Goal: Task Accomplishment & Management: Manage account settings

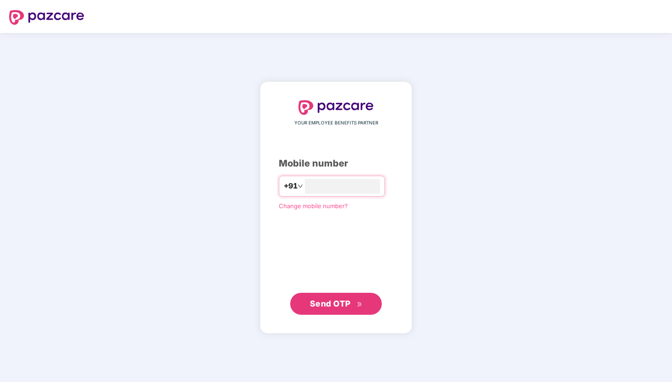
type input "**********"
click at [310, 297] on span "Send OTP" at bounding box center [336, 303] width 53 height 13
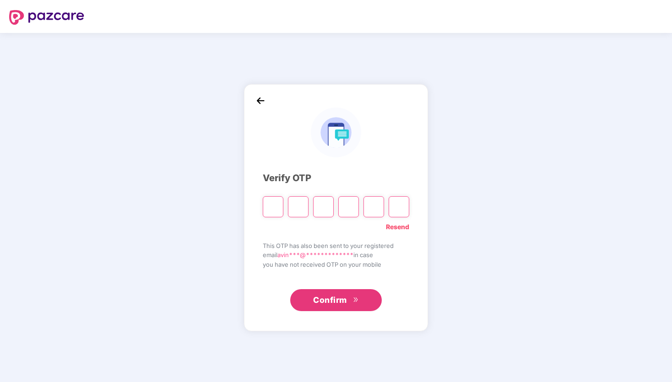
type input "*"
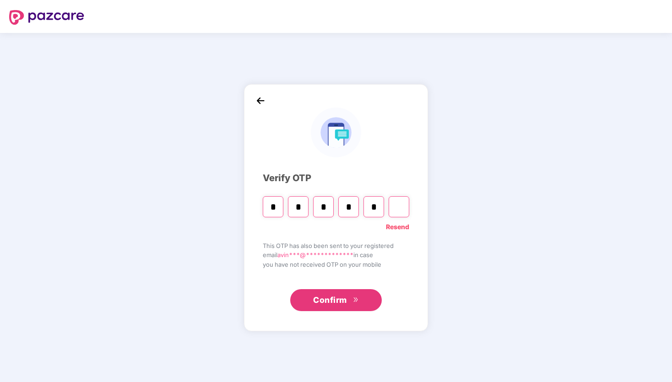
type input "*"
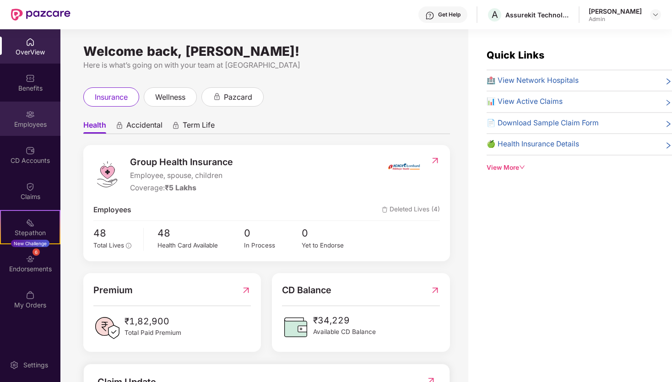
click at [30, 115] on img at bounding box center [30, 114] width 9 height 9
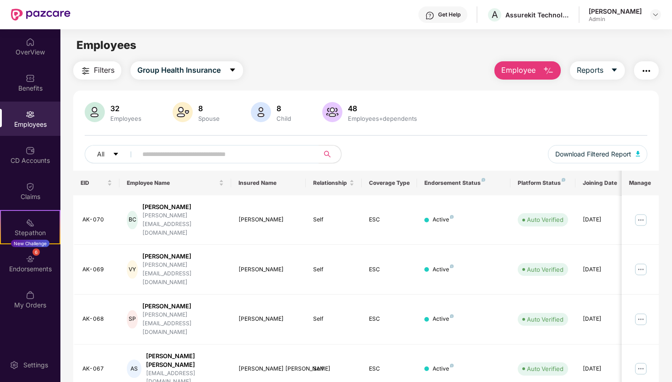
click at [517, 71] on span "Employee" at bounding box center [518, 70] width 34 height 11
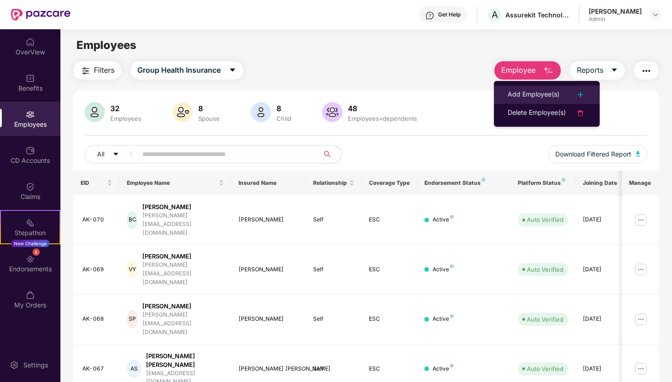
click at [530, 94] on div "Add Employee(s)" at bounding box center [534, 94] width 52 height 11
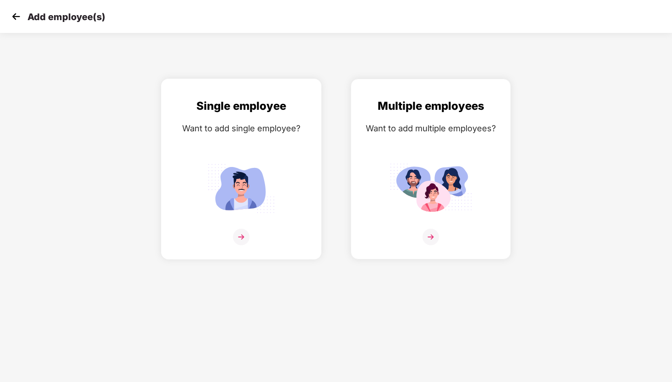
click at [281, 191] on img at bounding box center [241, 188] width 82 height 57
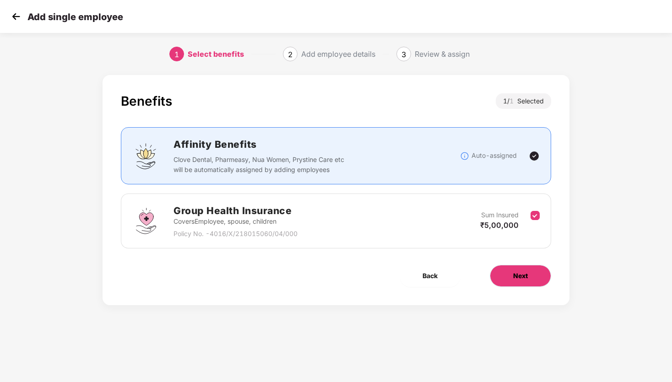
click at [523, 271] on span "Next" at bounding box center [520, 276] width 15 height 10
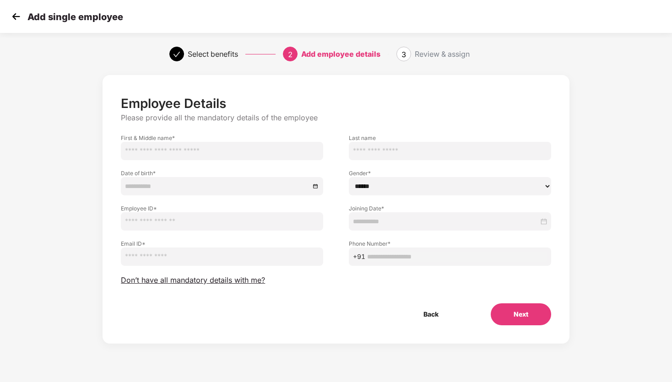
click at [198, 150] on input "text" at bounding box center [222, 151] width 202 height 18
click at [143, 282] on span "Don’t have all mandatory details with me?" at bounding box center [193, 281] width 144 height 10
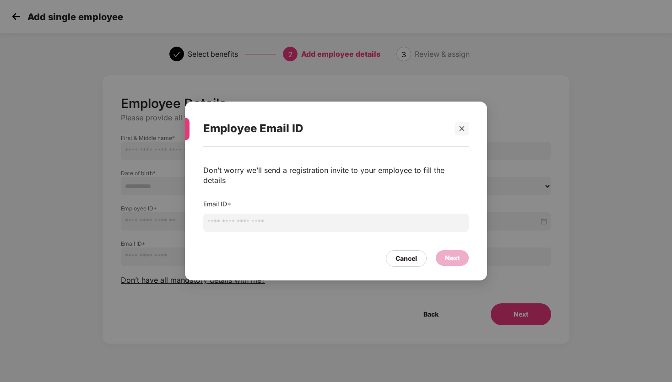
click at [220, 222] on input "email" at bounding box center [335, 223] width 265 height 18
type input "**********"
click at [455, 253] on div "Next" at bounding box center [452, 258] width 15 height 10
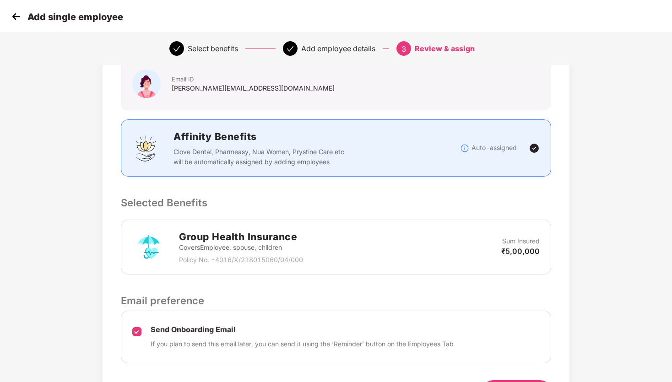
scroll to position [129, 0]
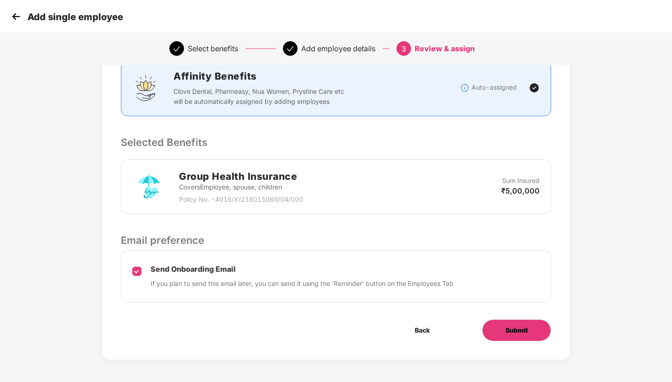
click at [539, 335] on button "Submit" at bounding box center [516, 330] width 69 height 22
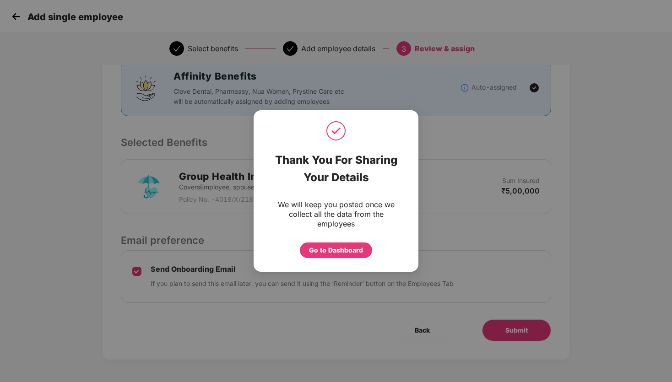
click at [318, 243] on div "Go to Dashboard" at bounding box center [336, 251] width 72 height 16
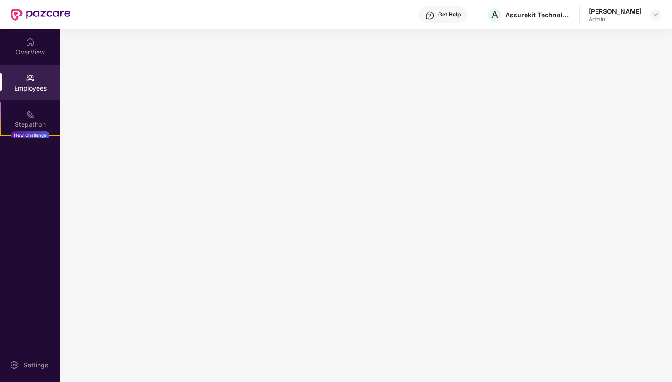
scroll to position [0, 0]
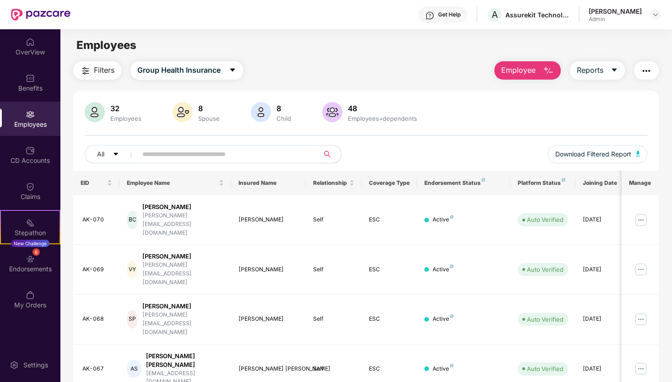
click at [32, 125] on div "Employees" at bounding box center [30, 124] width 60 height 9
click at [222, 153] on input "text" at bounding box center [224, 154] width 164 height 14
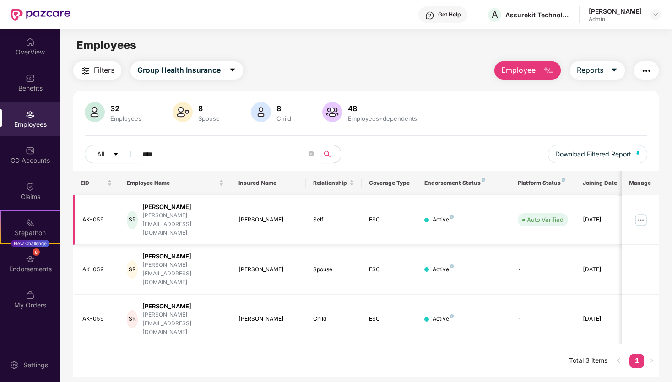
type input "****"
click at [643, 213] on img at bounding box center [640, 220] width 15 height 15
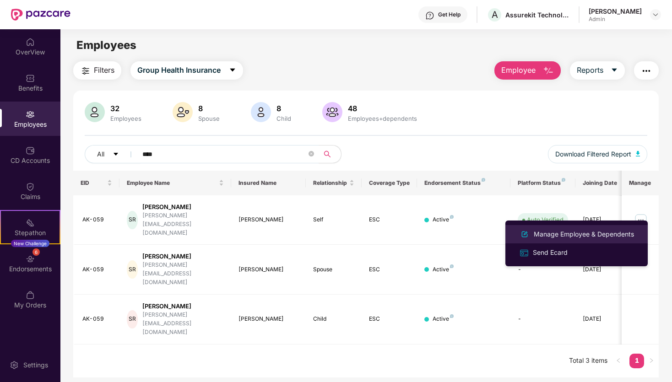
click at [563, 236] on div "Manage Employee & Dependents" at bounding box center [584, 234] width 104 height 10
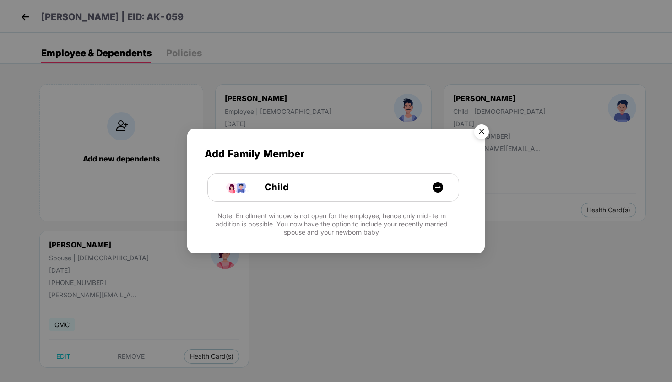
click at [480, 132] on img "Close" at bounding box center [482, 133] width 26 height 26
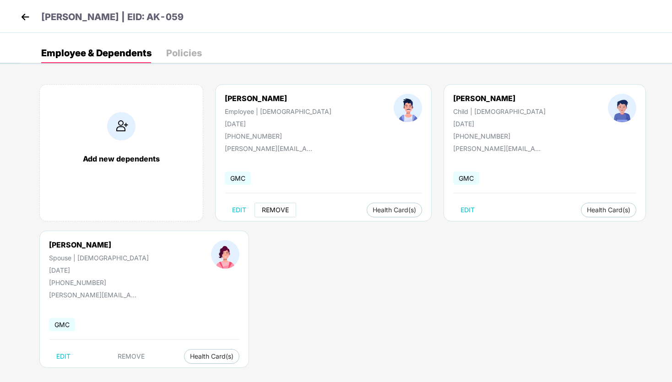
click at [277, 207] on span "REMOVE" at bounding box center [275, 209] width 27 height 7
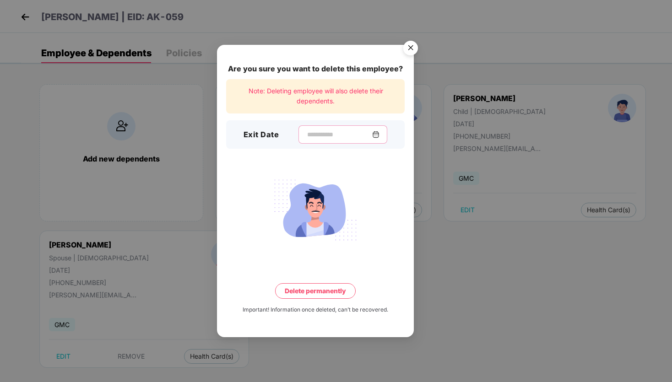
click at [321, 135] on input at bounding box center [339, 135] width 66 height 10
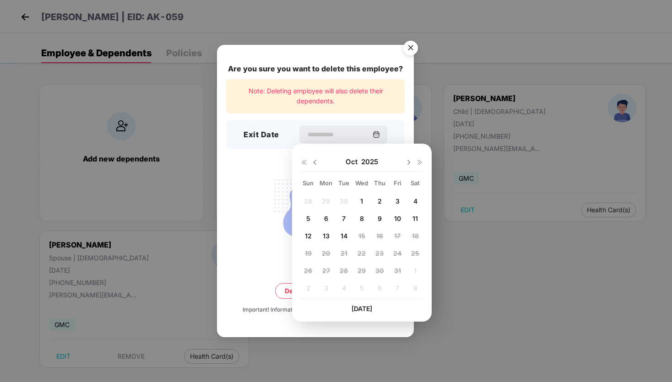
click at [346, 201] on div "28 29 30 1 2 3 4 5 6 7 8 9 10 11 12 13 14 15 16 17 18 19 20 21 22 23 24 25 26 2…" at bounding box center [361, 246] width 123 height 104
click at [315, 163] on img at bounding box center [314, 162] width 7 height 7
click at [341, 270] on span "30" at bounding box center [344, 271] width 8 height 8
type input "**********"
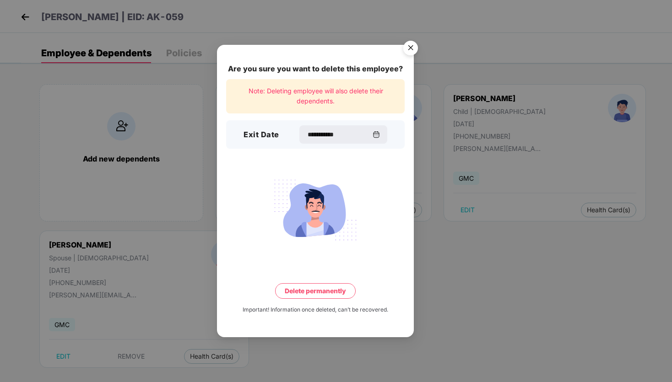
click at [309, 292] on button "Delete permanently" at bounding box center [315, 291] width 81 height 16
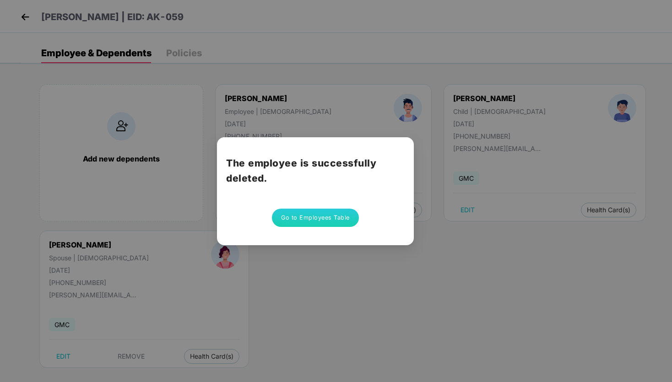
click at [307, 223] on button "Go to Employees Table" at bounding box center [315, 218] width 87 height 18
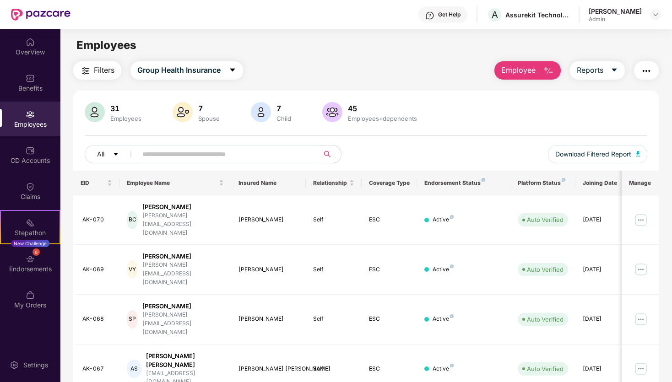
click at [231, 153] on input "text" at bounding box center [224, 154] width 164 height 14
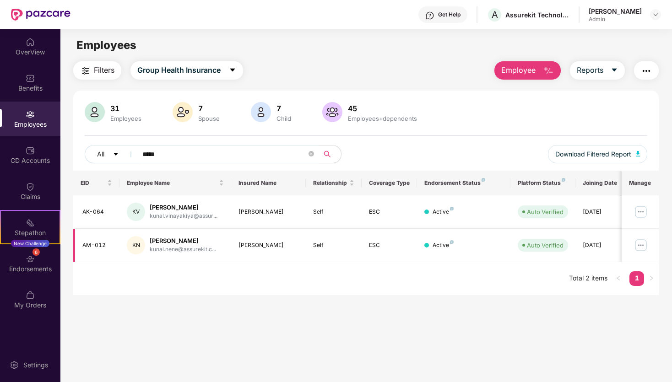
type input "*****"
click at [195, 243] on div "[PERSON_NAME]" at bounding box center [183, 241] width 66 height 9
click at [638, 245] on img at bounding box center [640, 245] width 15 height 15
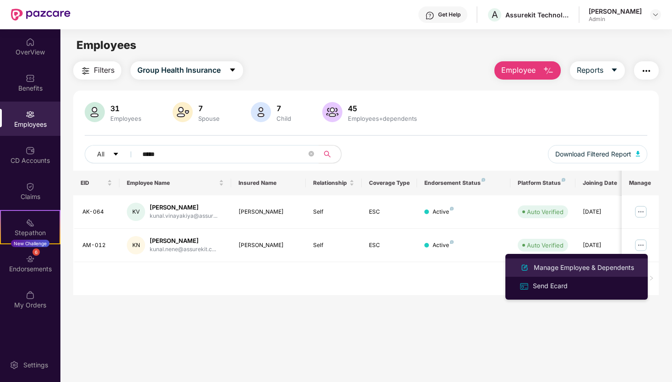
click at [544, 269] on div "Manage Employee & Dependents" at bounding box center [584, 268] width 104 height 10
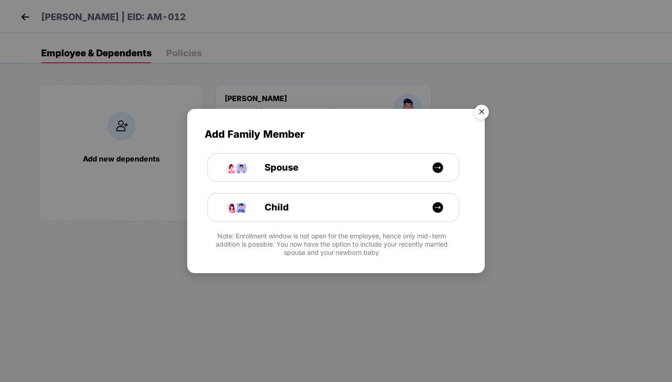
click at [484, 114] on img "Close" at bounding box center [482, 114] width 26 height 26
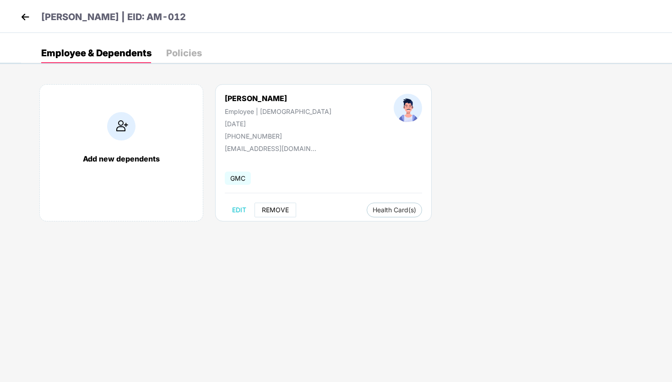
click at [286, 205] on button "REMOVE" at bounding box center [275, 210] width 42 height 15
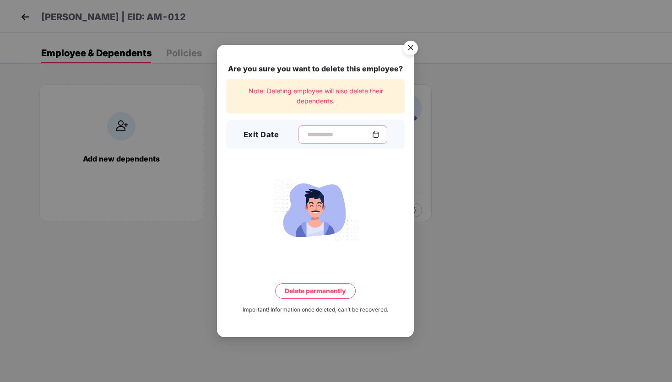
click at [309, 135] on input at bounding box center [339, 135] width 66 height 10
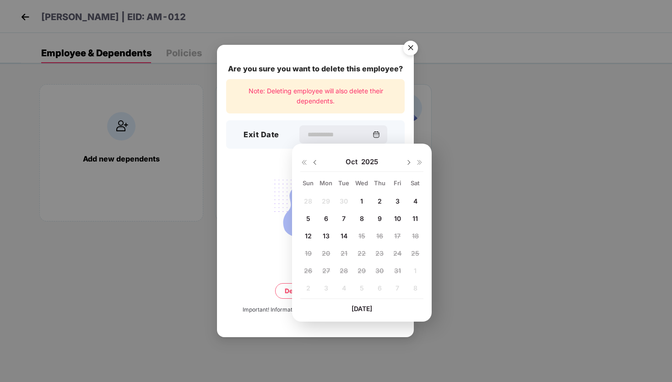
click at [316, 163] on img at bounding box center [314, 162] width 7 height 7
click at [397, 252] on span "26" at bounding box center [397, 253] width 8 height 8
type input "**********"
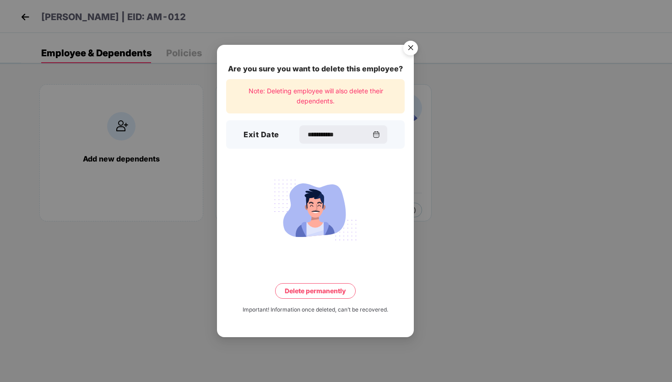
click at [330, 290] on button "Delete permanently" at bounding box center [315, 291] width 81 height 16
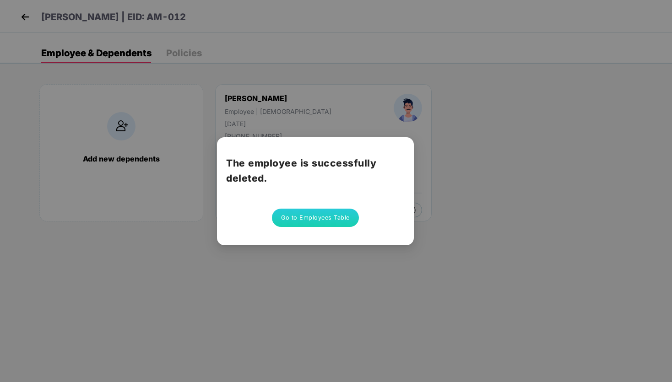
click at [310, 219] on button "Go to Employees Table" at bounding box center [315, 218] width 87 height 18
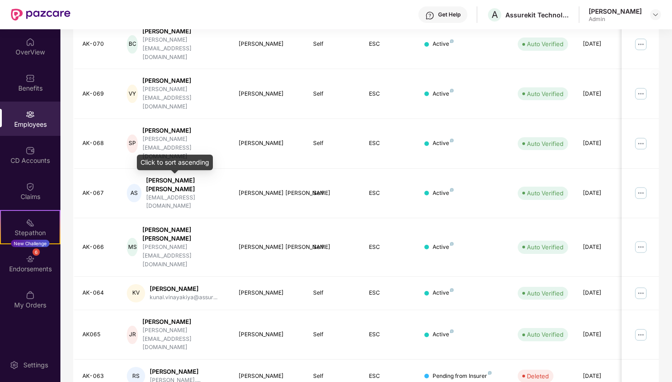
scroll to position [180, 0]
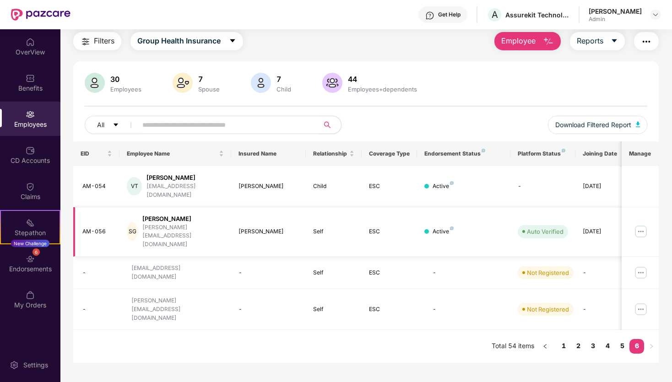
scroll to position [0, 0]
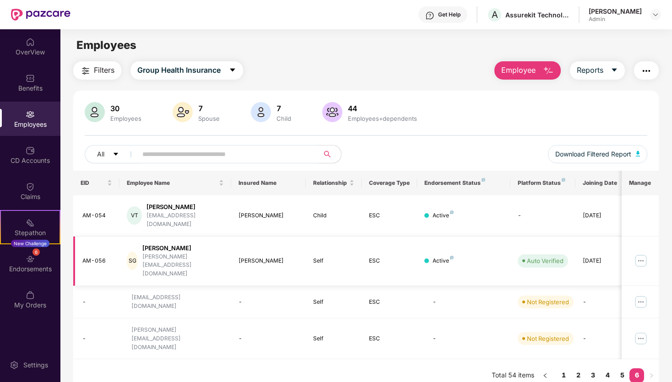
click at [641, 254] on img at bounding box center [640, 261] width 15 height 15
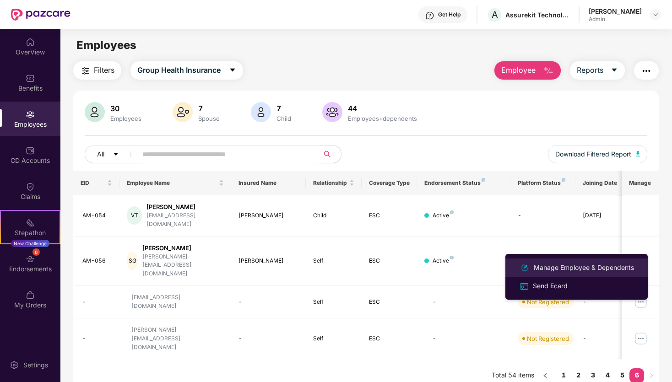
click at [571, 268] on div "Manage Employee & Dependents" at bounding box center [584, 268] width 104 height 10
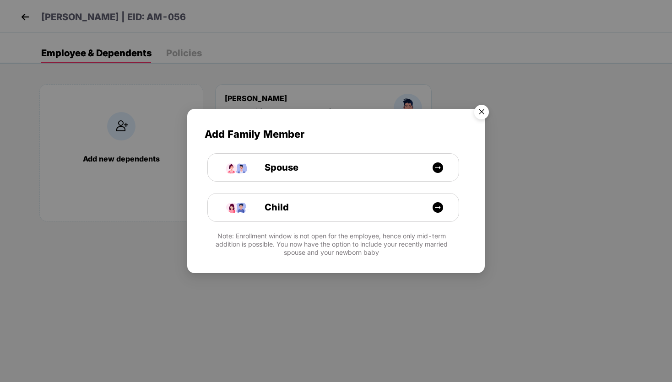
click at [481, 112] on img "Close" at bounding box center [482, 114] width 26 height 26
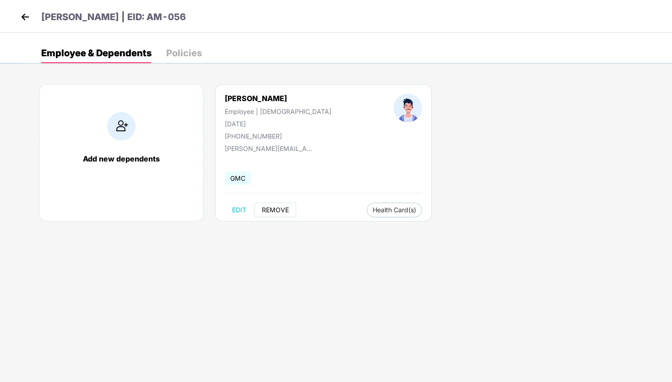
click at [267, 212] on span "REMOVE" at bounding box center [275, 209] width 27 height 7
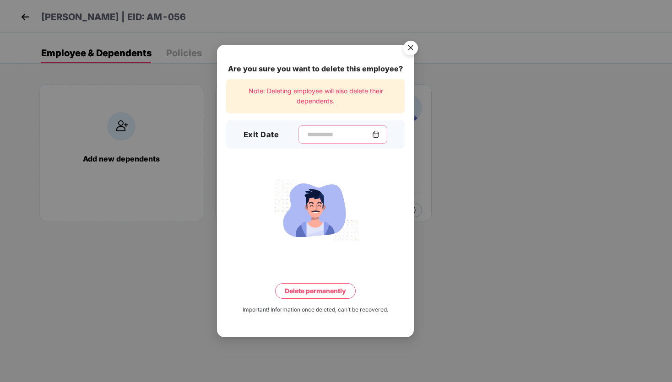
click at [316, 135] on input at bounding box center [339, 135] width 66 height 10
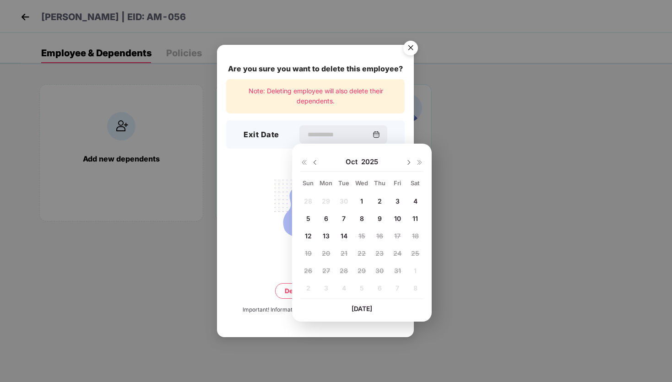
click at [315, 161] on img at bounding box center [314, 162] width 7 height 7
click at [326, 234] on span "15" at bounding box center [326, 236] width 7 height 8
type input "**********"
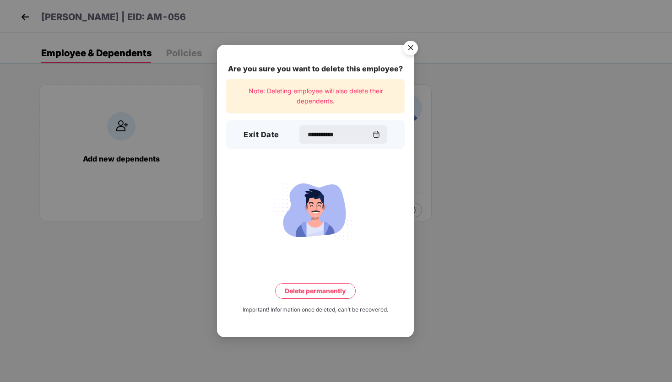
click at [314, 292] on button "Delete permanently" at bounding box center [315, 291] width 81 height 16
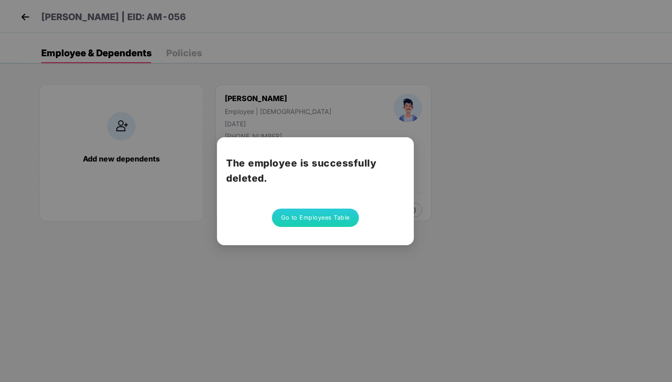
click at [287, 220] on button "Go to Employees Table" at bounding box center [315, 218] width 87 height 18
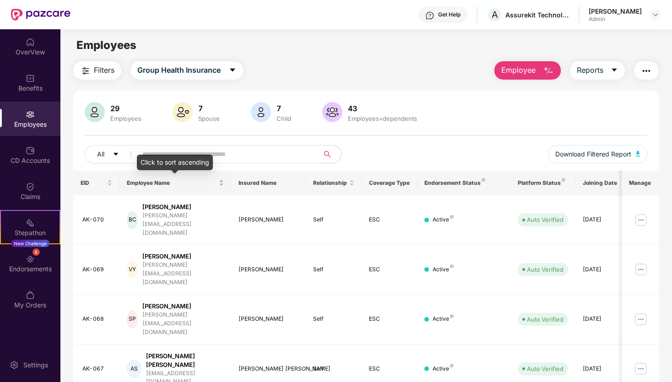
click at [160, 183] on span "Employee Name" at bounding box center [172, 182] width 90 height 7
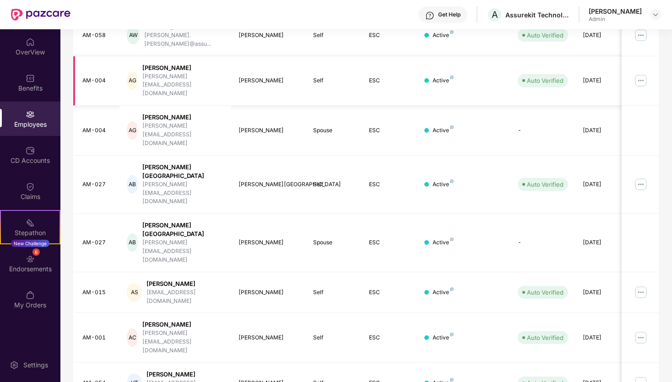
scroll to position [178, 0]
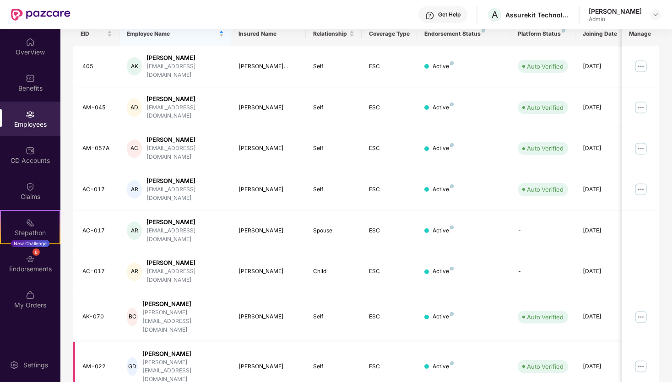
scroll to position [180, 0]
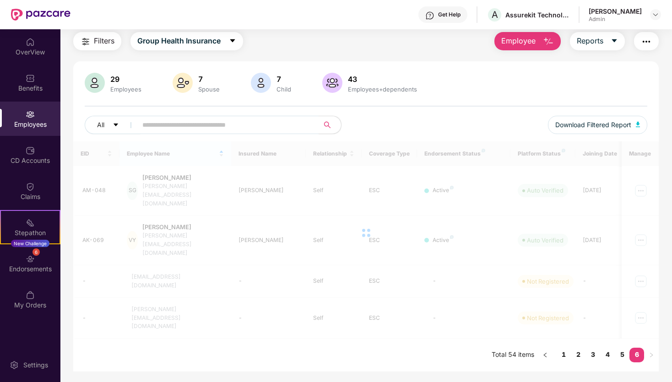
scroll to position [29, 0]
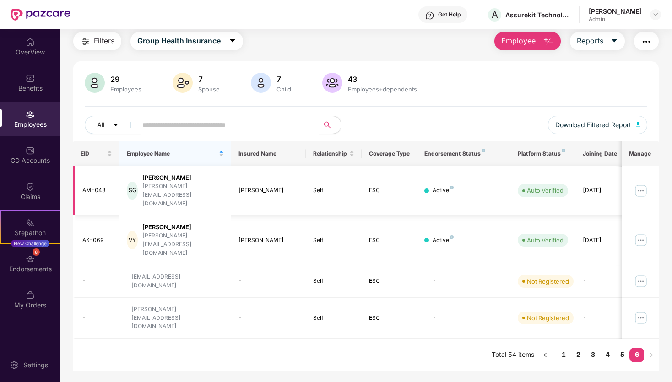
click at [639, 184] on img at bounding box center [640, 191] width 15 height 15
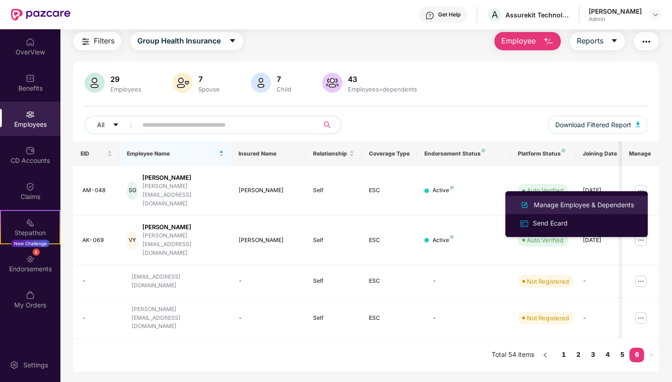
click at [551, 204] on div "Manage Employee & Dependents" at bounding box center [584, 205] width 104 height 10
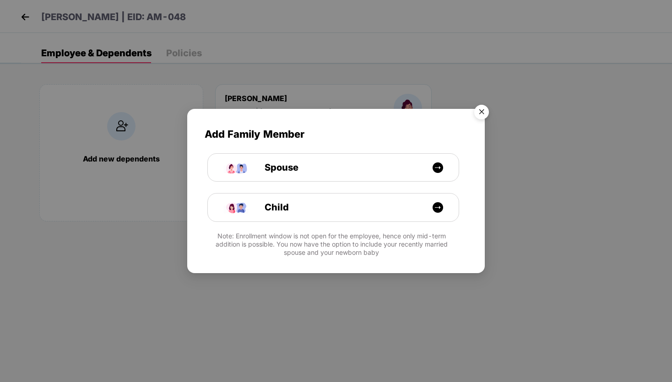
click at [479, 116] on img "Close" at bounding box center [482, 114] width 26 height 26
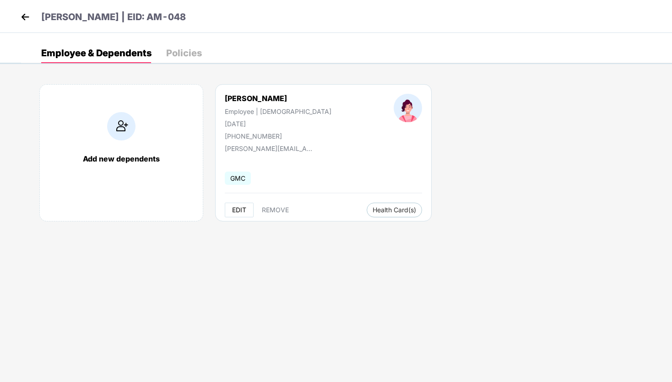
drag, startPoint x: 239, startPoint y: 206, endPoint x: 278, endPoint y: 200, distance: 39.8
click at [278, 200] on div "[PERSON_NAME] Employee | [DEMOGRAPHIC_DATA] [DATE] [PHONE_NUMBER] [PERSON_NAME]…" at bounding box center [323, 152] width 216 height 137
click at [277, 208] on span "REMOVE" at bounding box center [275, 209] width 27 height 7
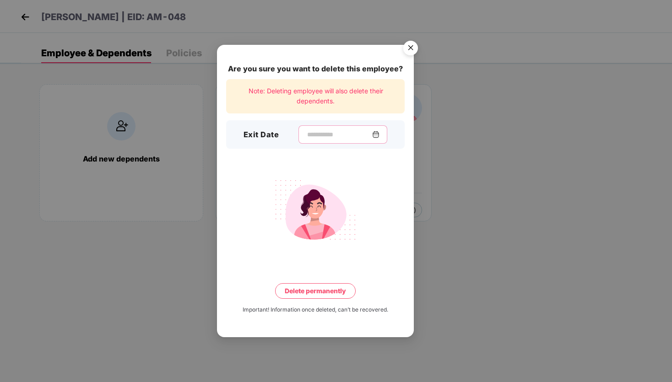
click at [307, 136] on input at bounding box center [339, 135] width 66 height 10
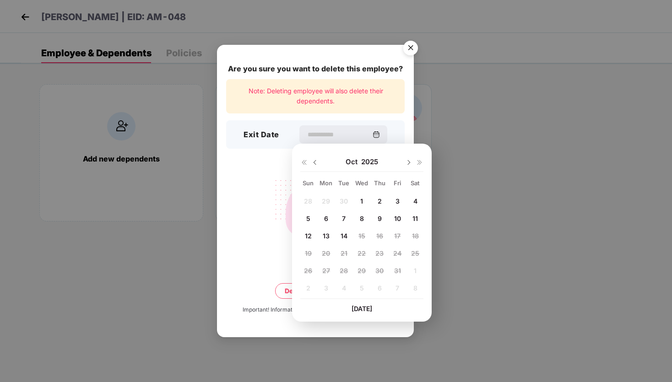
click at [317, 163] on img at bounding box center [314, 162] width 7 height 7
click at [328, 232] on span "15" at bounding box center [326, 236] width 7 height 8
type input "**********"
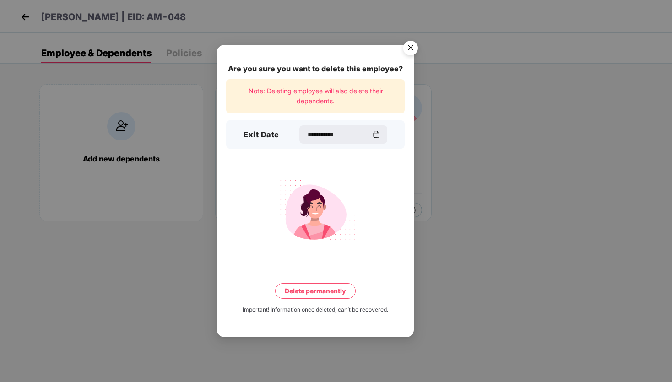
click at [328, 292] on button "Delete permanently" at bounding box center [315, 291] width 81 height 16
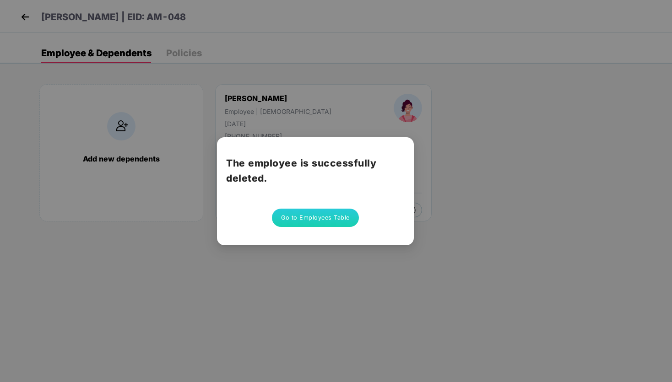
click at [526, 124] on div "The employee is successfully deleted. Go to Employees Table" at bounding box center [336, 191] width 672 height 382
click at [301, 218] on button "Go to Employees Table" at bounding box center [315, 218] width 87 height 18
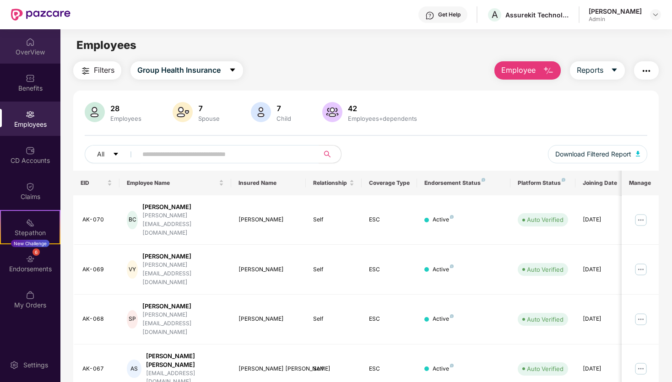
click at [32, 48] on div "OverView" at bounding box center [30, 52] width 60 height 9
